Goal: Task Accomplishment & Management: Manage account settings

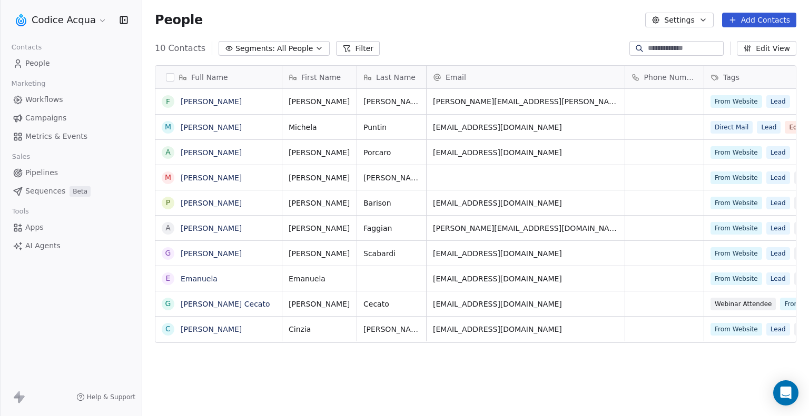
scroll to position [359, 658]
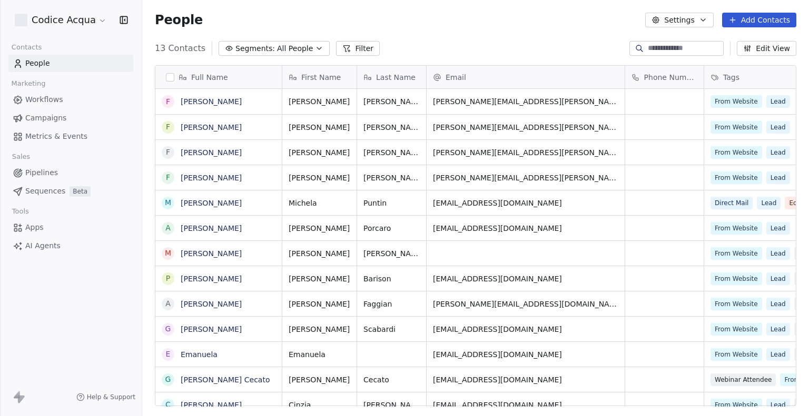
scroll to position [359, 658]
click at [222, 101] on link "[PERSON_NAME]" at bounding box center [211, 101] width 61 height 8
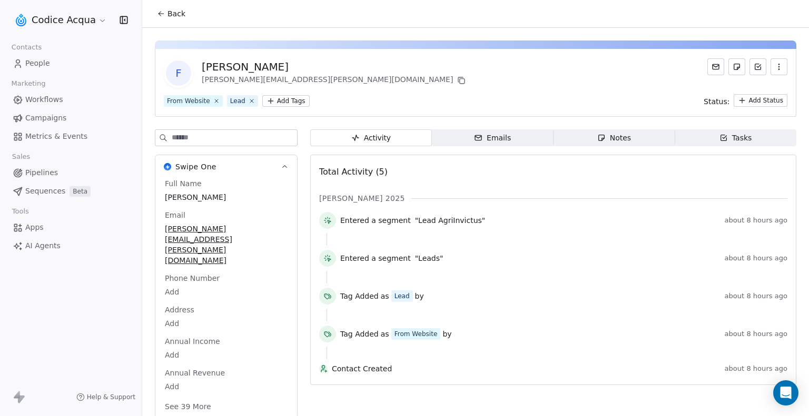
click at [776, 68] on icon "button" at bounding box center [778, 67] width 8 height 8
click at [765, 91] on div "Delete" at bounding box center [764, 90] width 71 height 17
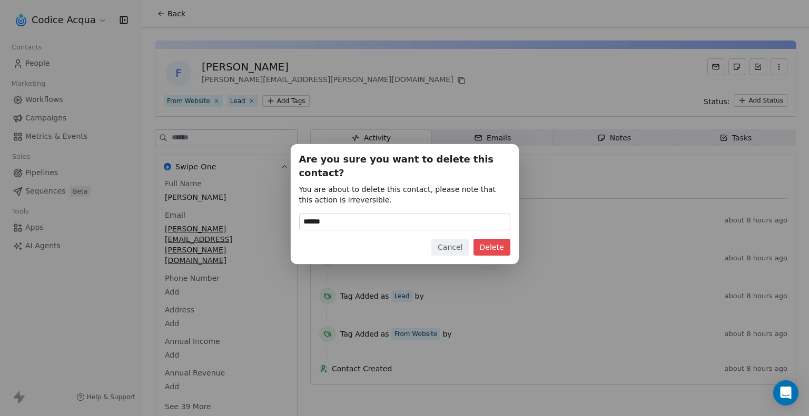
click at [333, 215] on input "******" at bounding box center [405, 222] width 210 height 16
type input "******"
click at [499, 241] on button "Delete" at bounding box center [491, 247] width 37 height 17
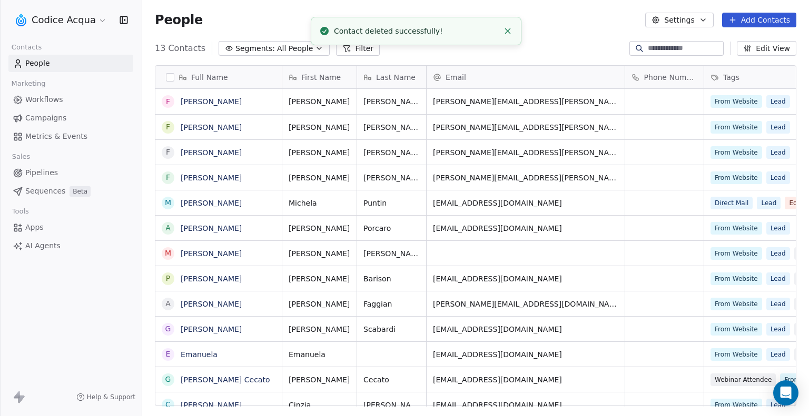
scroll to position [359, 658]
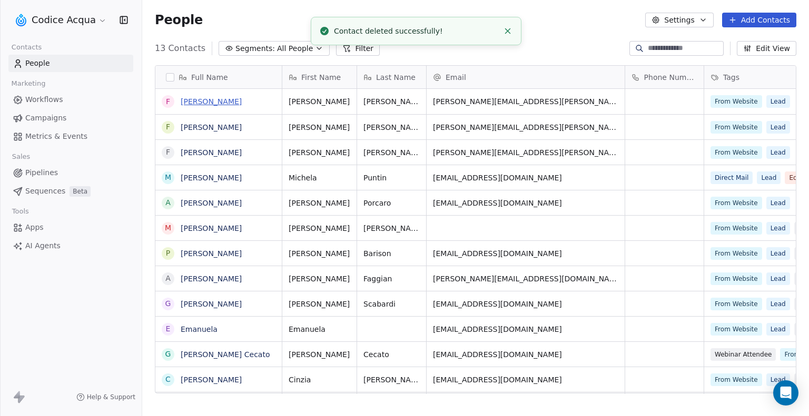
click at [202, 97] on link "[PERSON_NAME]" at bounding box center [211, 101] width 61 height 8
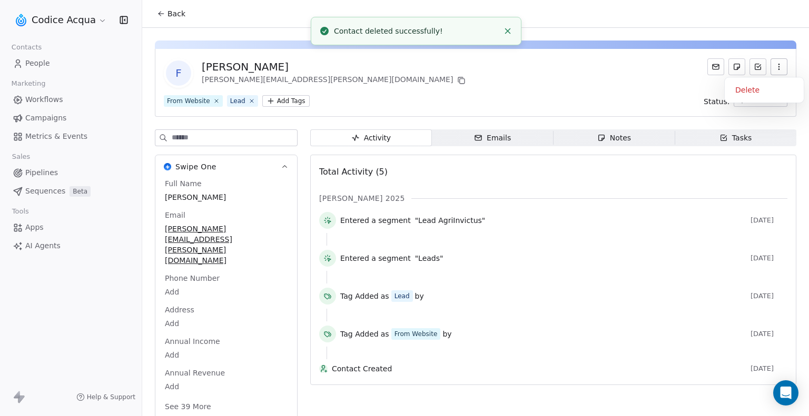
click at [784, 67] on button "button" at bounding box center [778, 66] width 17 height 17
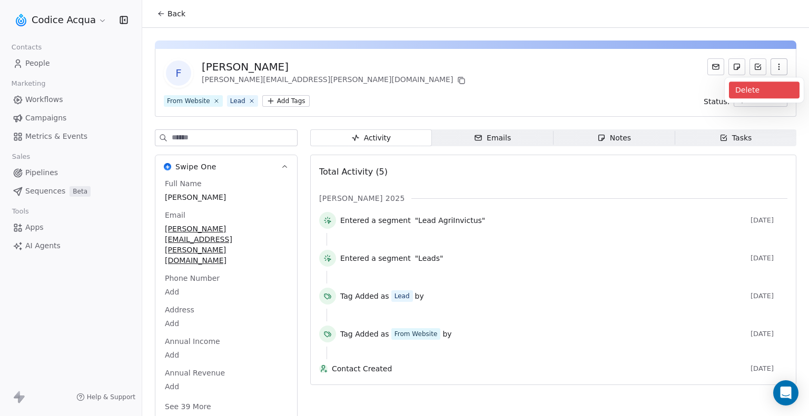
click at [773, 89] on div "Delete" at bounding box center [764, 90] width 71 height 17
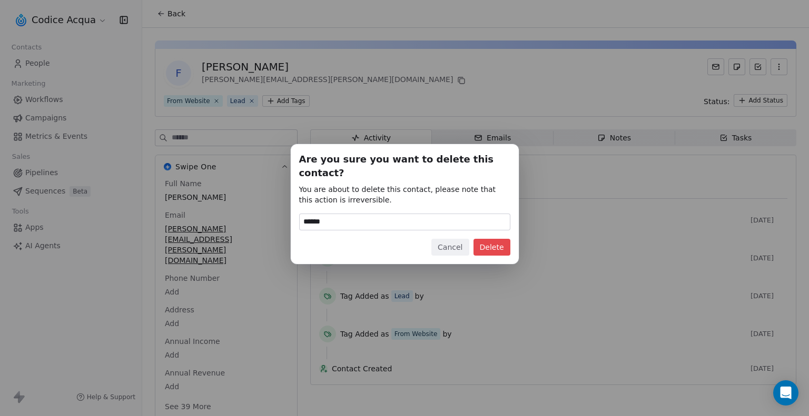
type input "******"
click at [487, 240] on button "Delete" at bounding box center [491, 247] width 37 height 17
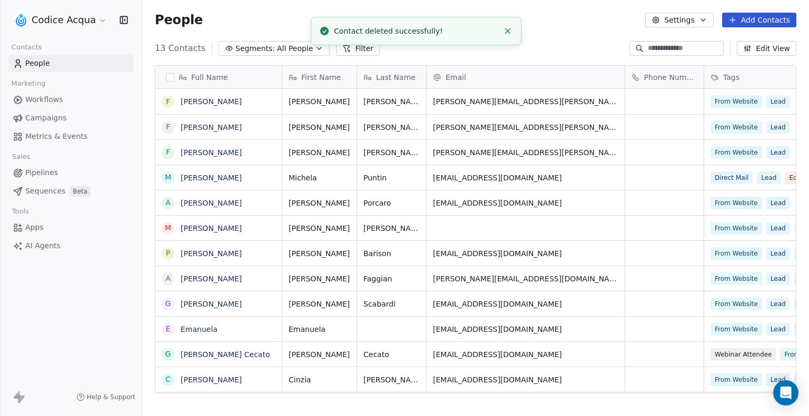
scroll to position [359, 658]
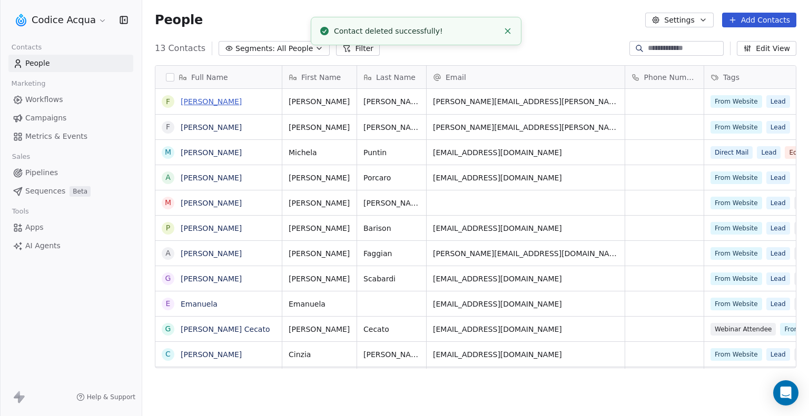
click at [239, 103] on link "[PERSON_NAME]" at bounding box center [211, 101] width 61 height 8
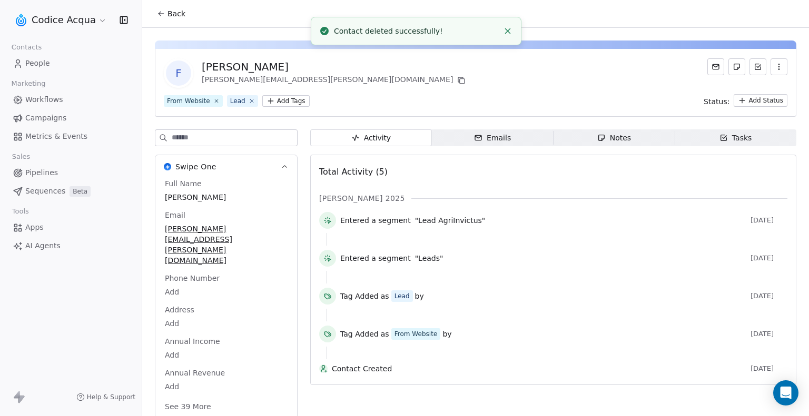
click at [777, 68] on icon "button" at bounding box center [778, 67] width 8 height 8
click at [771, 90] on div "Delete" at bounding box center [764, 90] width 71 height 17
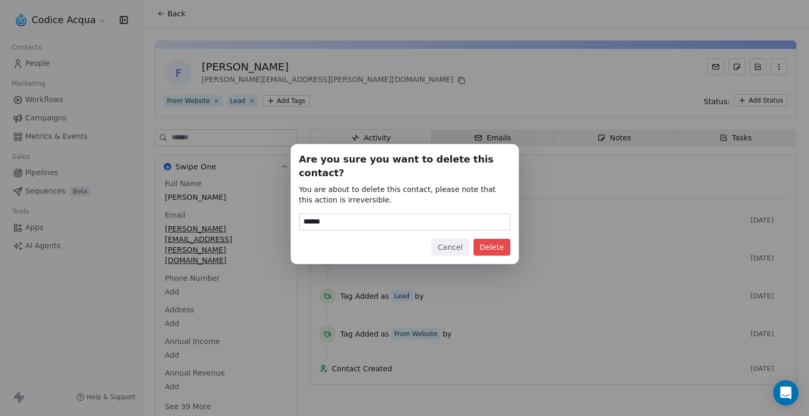
type input "******"
click at [494, 240] on button "Delete" at bounding box center [491, 247] width 37 height 17
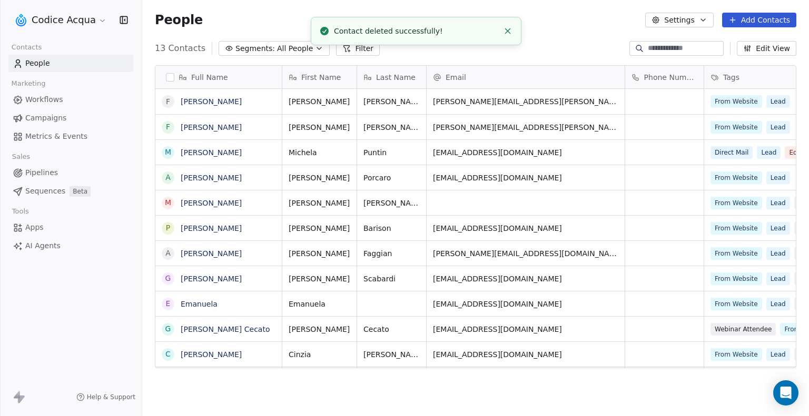
scroll to position [359, 658]
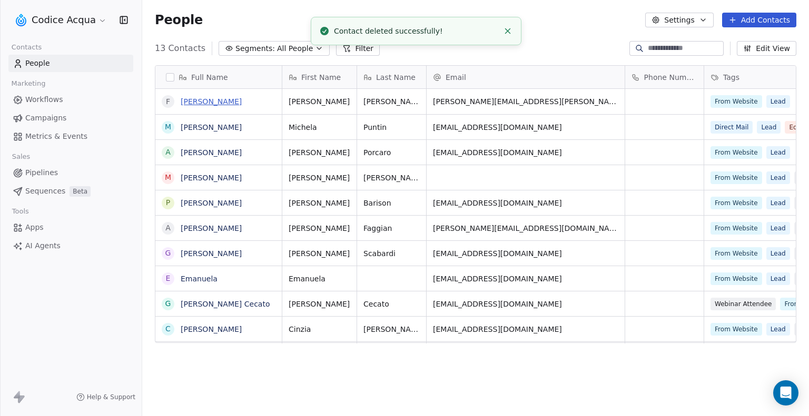
click at [237, 103] on link "[PERSON_NAME]" at bounding box center [211, 101] width 61 height 8
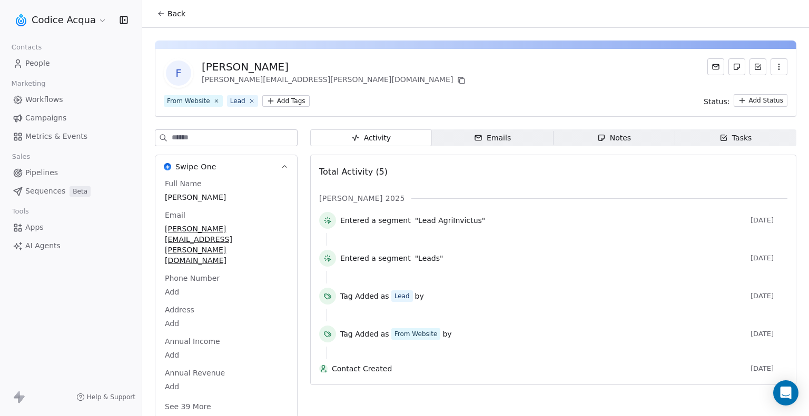
click at [783, 69] on button "button" at bounding box center [778, 66] width 17 height 17
click at [773, 91] on div "Delete" at bounding box center [764, 90] width 71 height 17
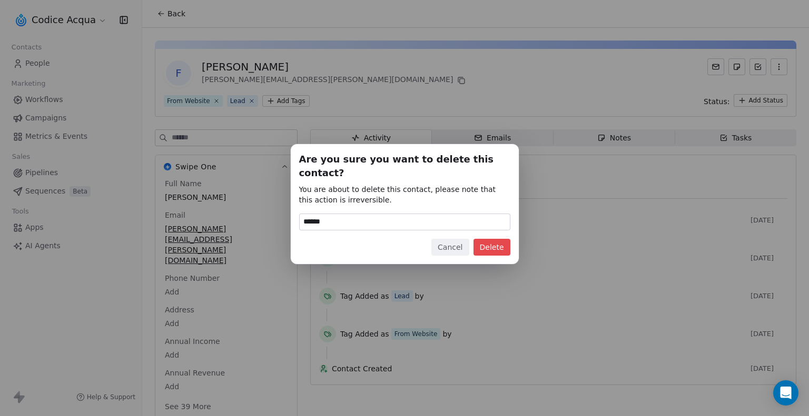
type input "******"
click at [505, 243] on button "Delete" at bounding box center [491, 247] width 37 height 17
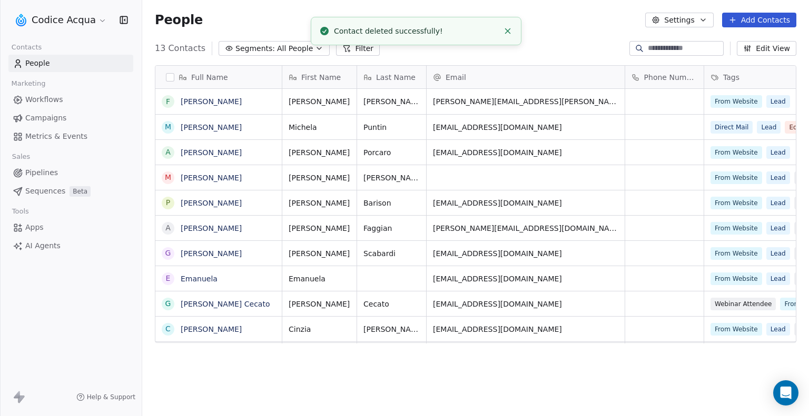
scroll to position [359, 658]
